Goal: Task Accomplishment & Management: Manage account settings

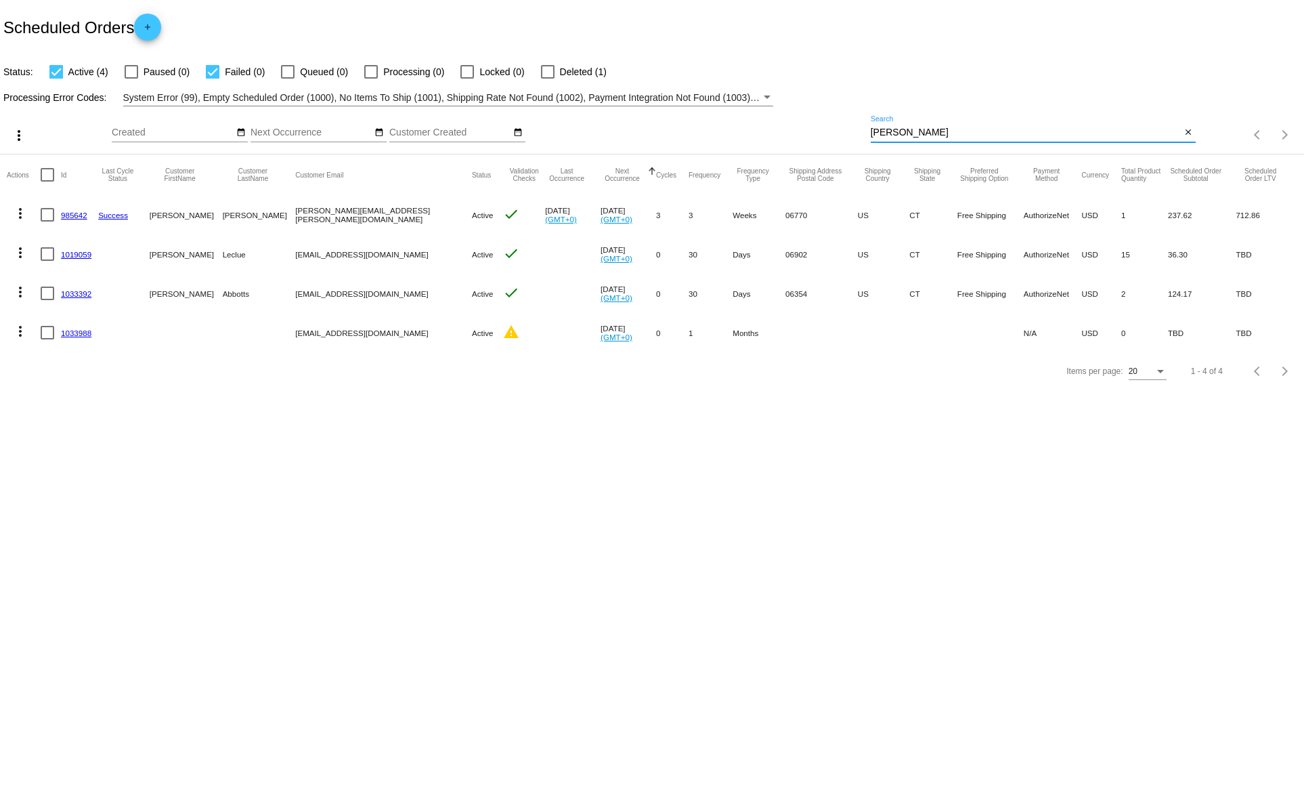
click at [891, 131] on input "chris" at bounding box center [1026, 132] width 311 height 11
paste input "[EMAIL_ADDRESS][DOMAIN_NAME]"
type input "[EMAIL_ADDRESS][DOMAIN_NAME]"
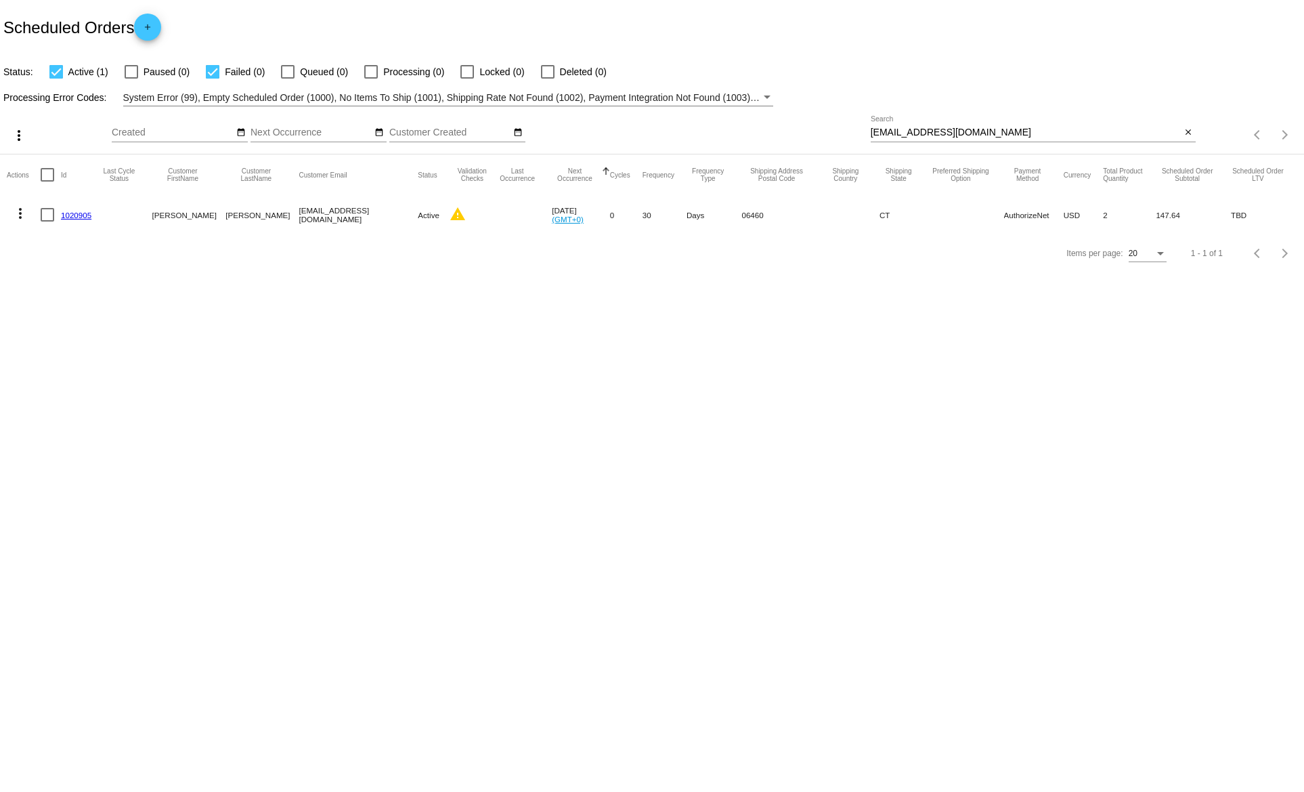
click at [72, 215] on link "1020905" at bounding box center [76, 215] width 30 height 9
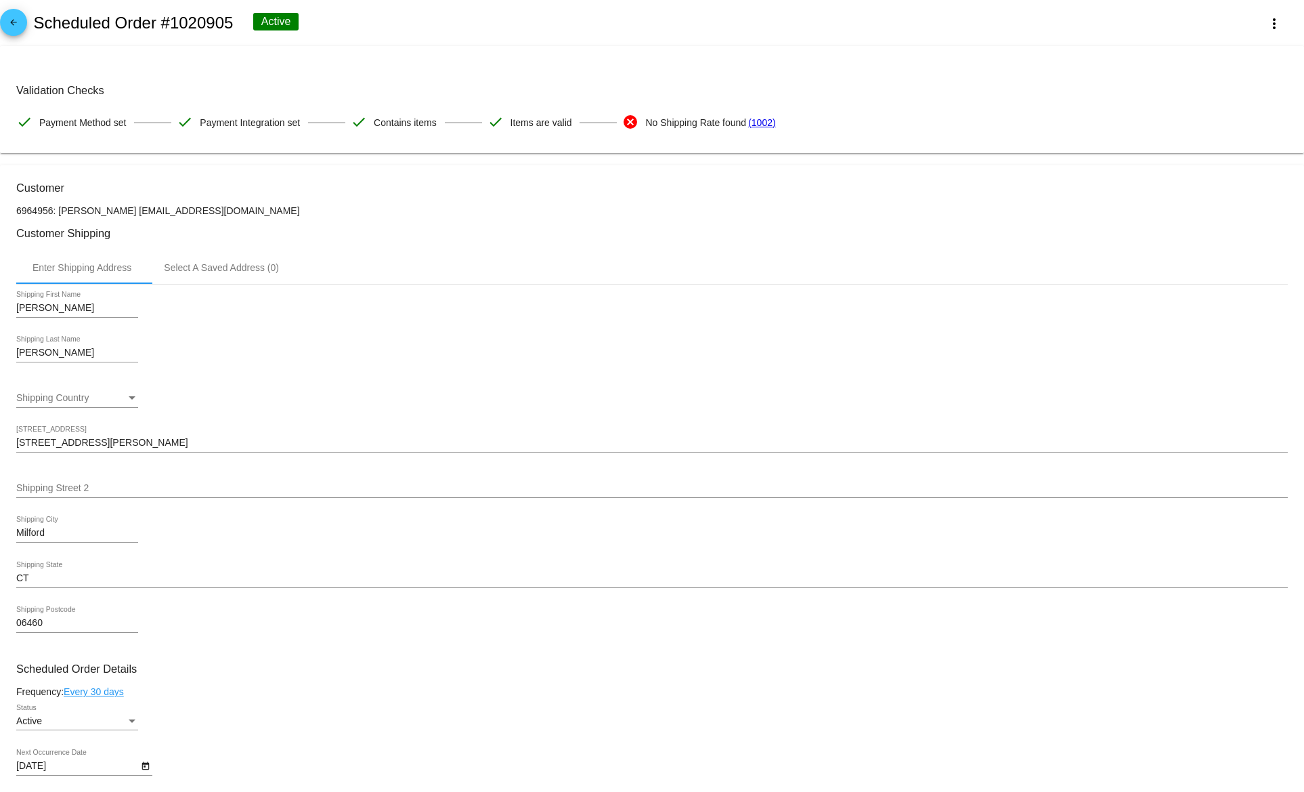
click at [131, 410] on div "Shipping Country Shipping Country" at bounding box center [77, 400] width 122 height 39
click at [131, 404] on div "Shipping Country" at bounding box center [132, 398] width 12 height 11
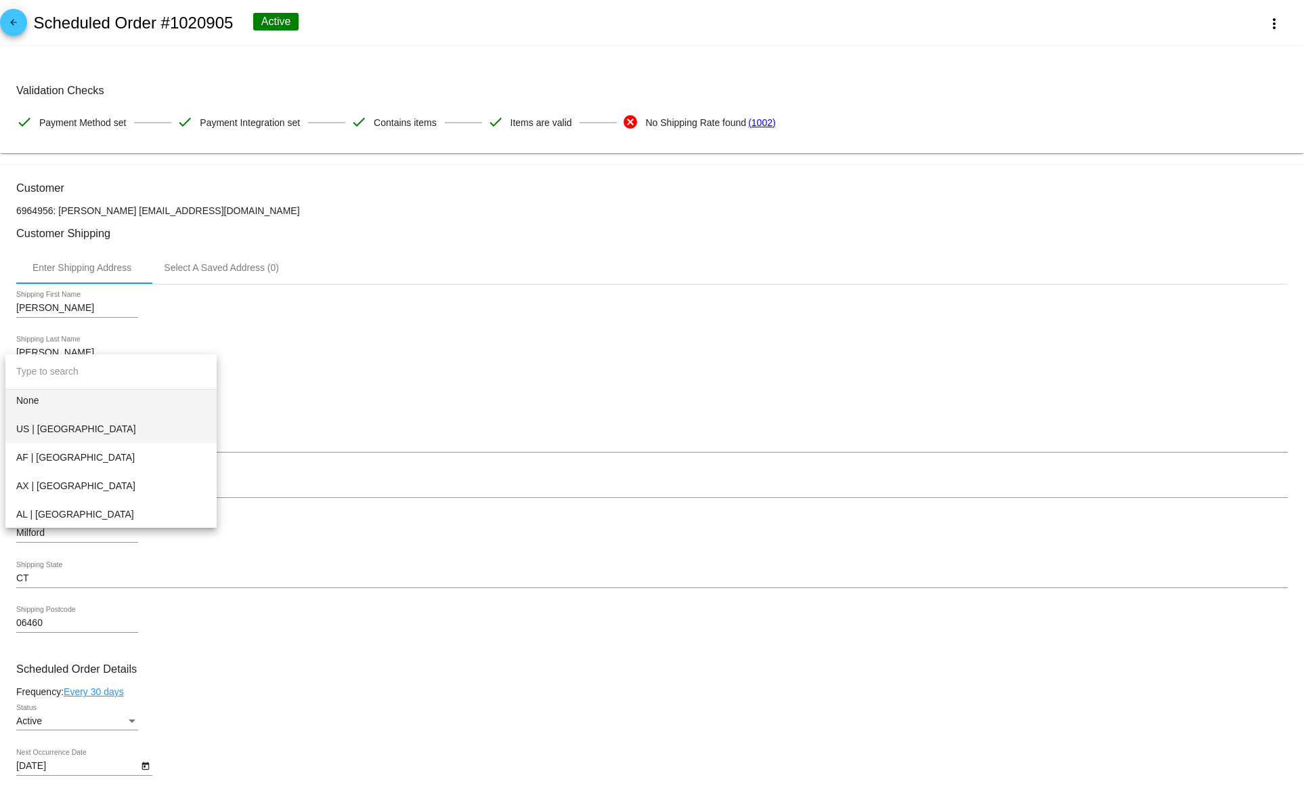
click at [115, 423] on span "US | [GEOGRAPHIC_DATA]" at bounding box center [111, 428] width 190 height 28
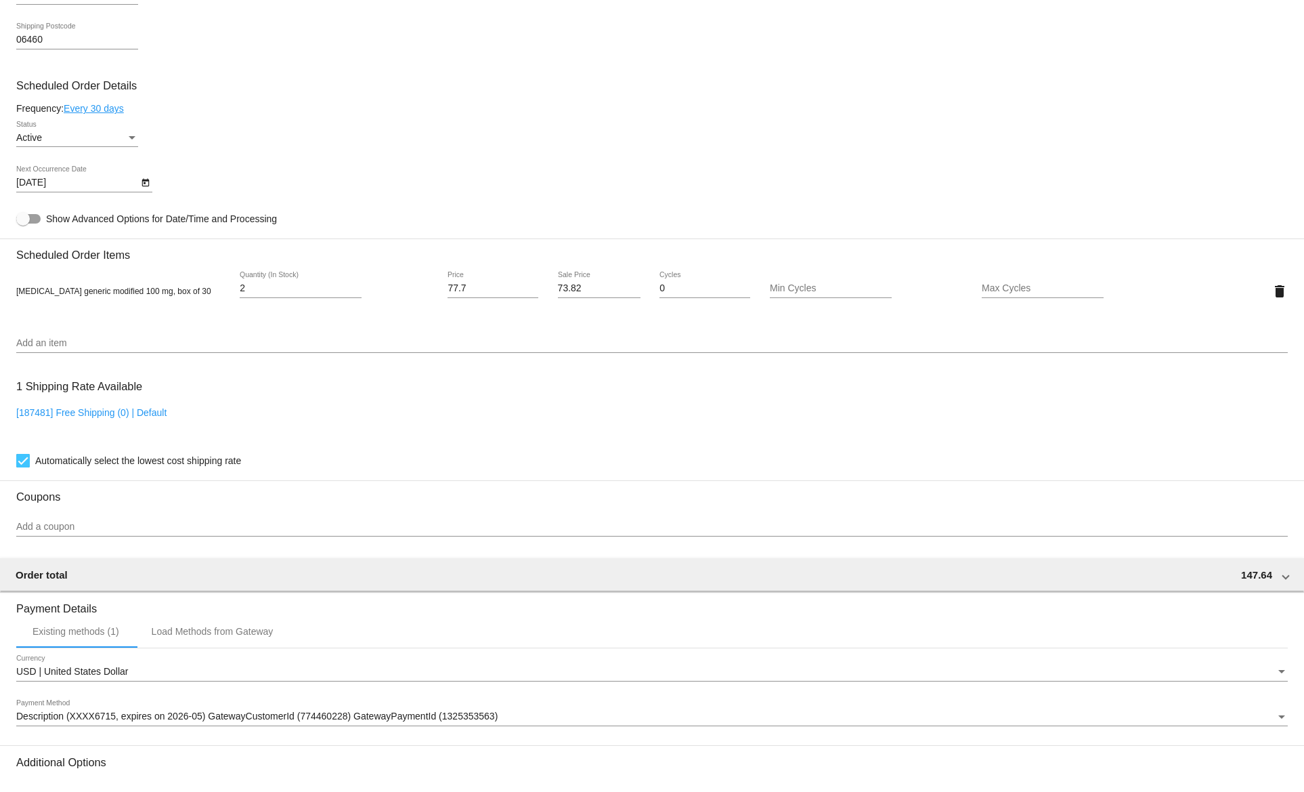
scroll to position [738, 0]
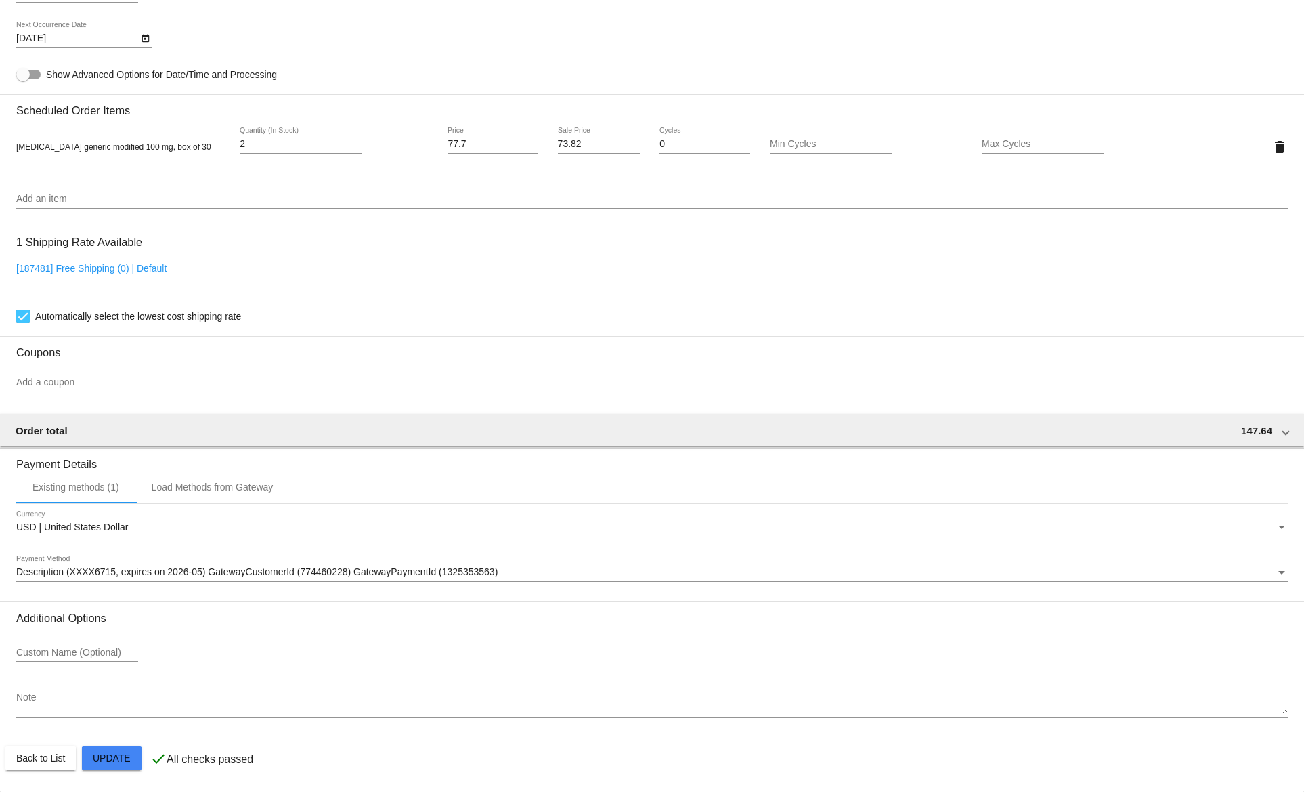
click at [107, 760] on span "Update" at bounding box center [112, 757] width 38 height 11
click at [730, 775] on button "Close" at bounding box center [724, 776] width 33 height 14
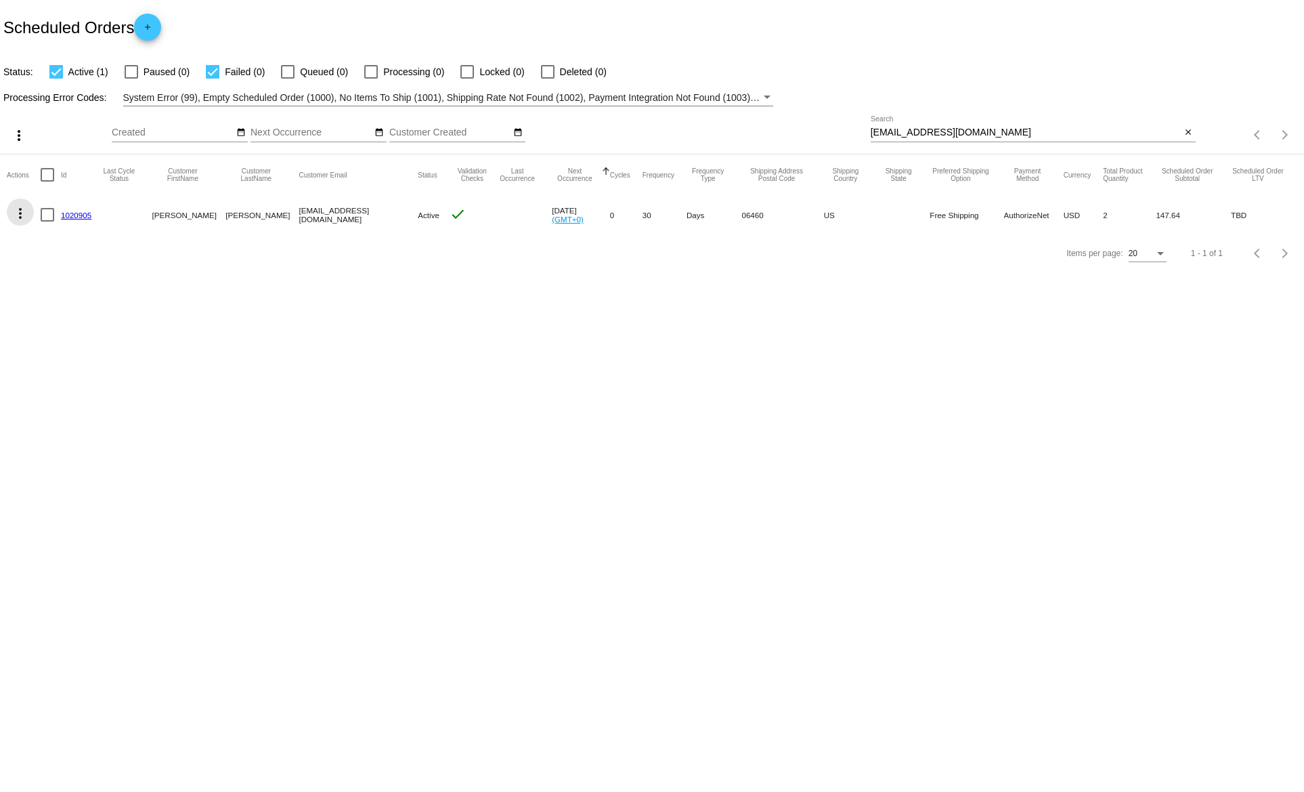
click at [21, 213] on mat-icon "more_vert" at bounding box center [20, 213] width 16 height 16
click at [21, 207] on div "info View Event Logs history View Cycles History cached Process Now edit View /…" at bounding box center [74, 297] width 135 height 199
click at [133, 219] on div "info View Event Logs history View Cycles History cached Process Now edit View /…" at bounding box center [74, 297] width 135 height 199
click at [97, 194] on div at bounding box center [652, 396] width 1304 height 792
click at [73, 217] on link "1020905" at bounding box center [76, 215] width 30 height 9
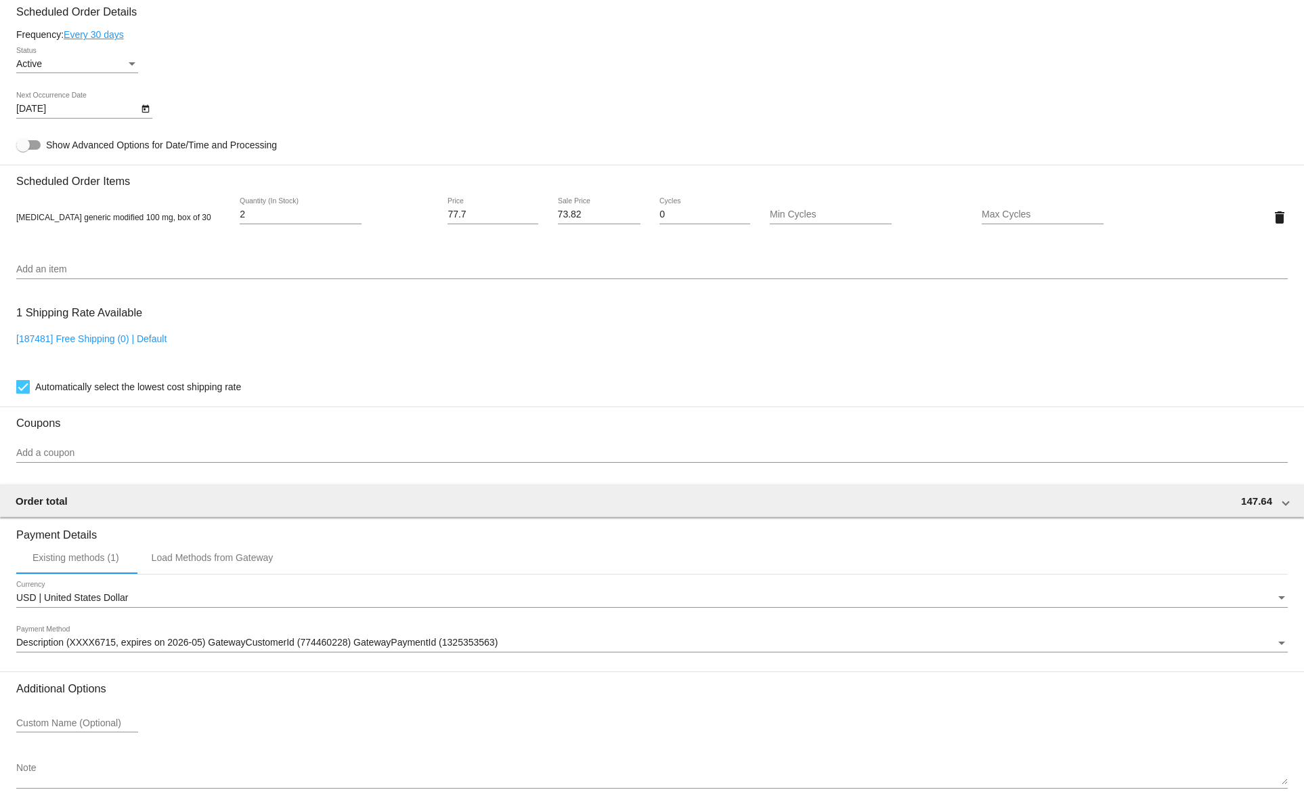
scroll to position [586, 0]
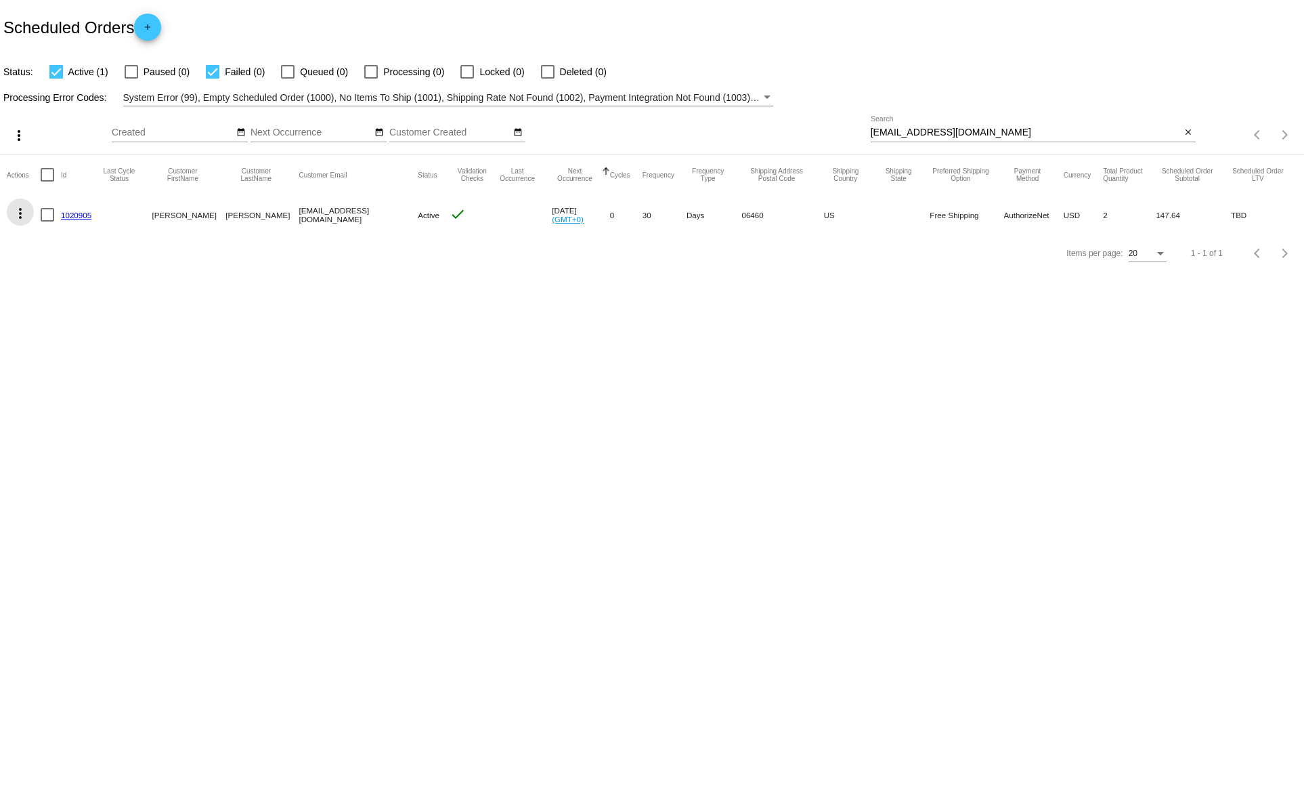
click at [17, 212] on mat-icon "more_vert" at bounding box center [20, 213] width 16 height 16
click at [56, 317] on button "cached Process Now" at bounding box center [74, 311] width 135 height 33
click at [213, 68] on div at bounding box center [213, 72] width 14 height 14
click at [213, 79] on input "Failed (0)" at bounding box center [212, 79] width 1 height 1
checkbox input "false"
